Goal: Go to known website: Go to known website

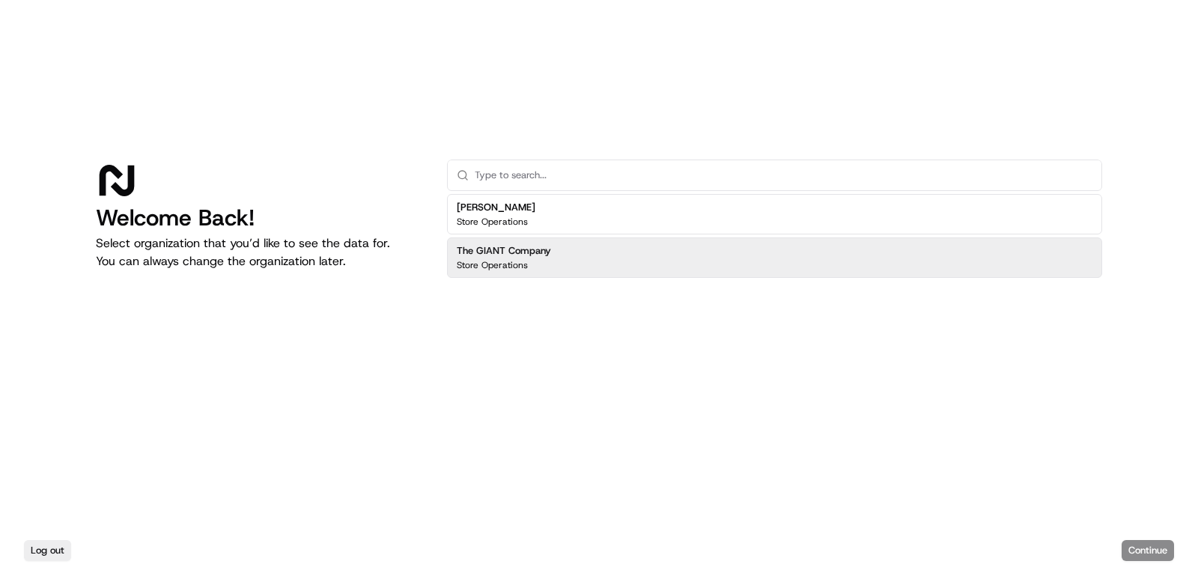
click at [567, 249] on div "The GIANT Company Store Operations" at bounding box center [774, 257] width 655 height 40
click at [1144, 558] on button "Continue" at bounding box center [1148, 550] width 52 height 21
